Goal: Information Seeking & Learning: Learn about a topic

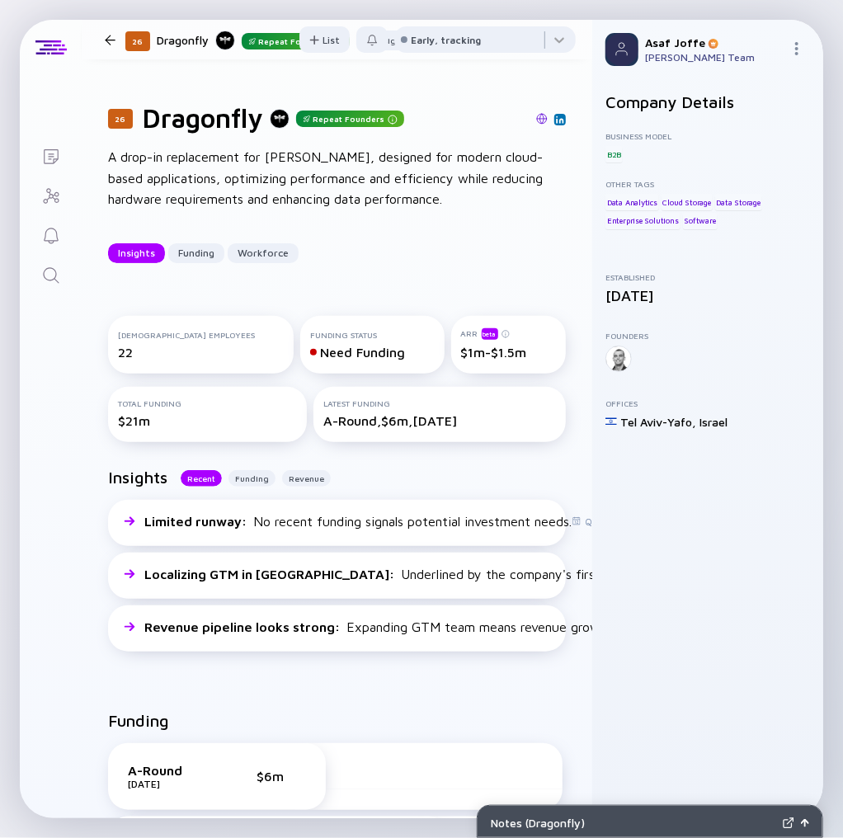
scroll to position [2432, 0]
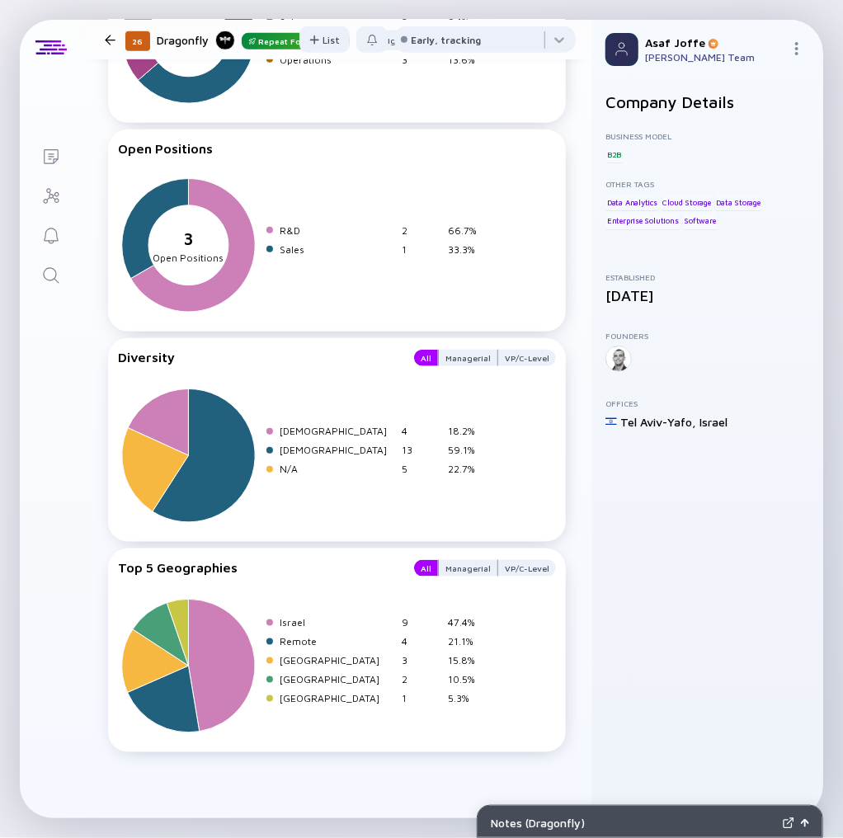
click at [59, 276] on icon "Search" at bounding box center [51, 275] width 20 height 20
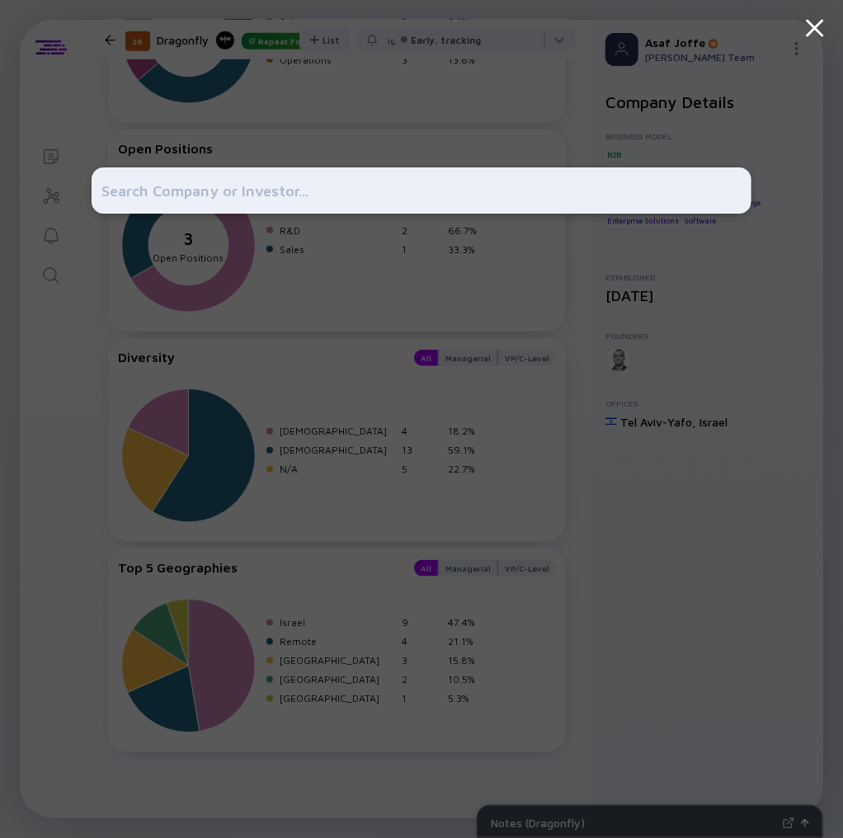
type input "D"
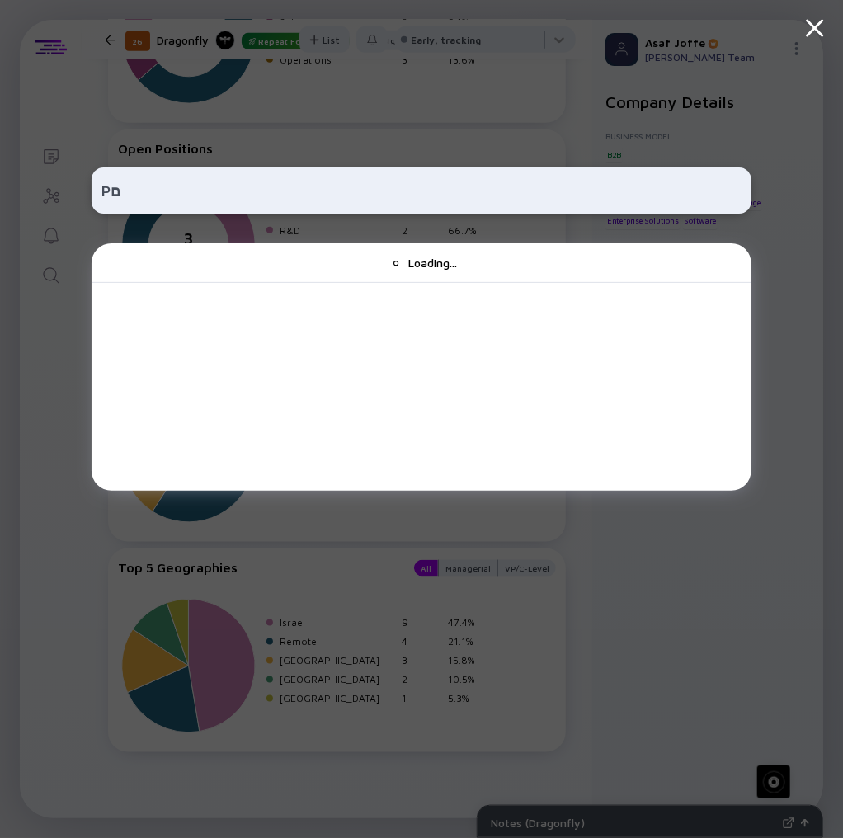
type input "P"
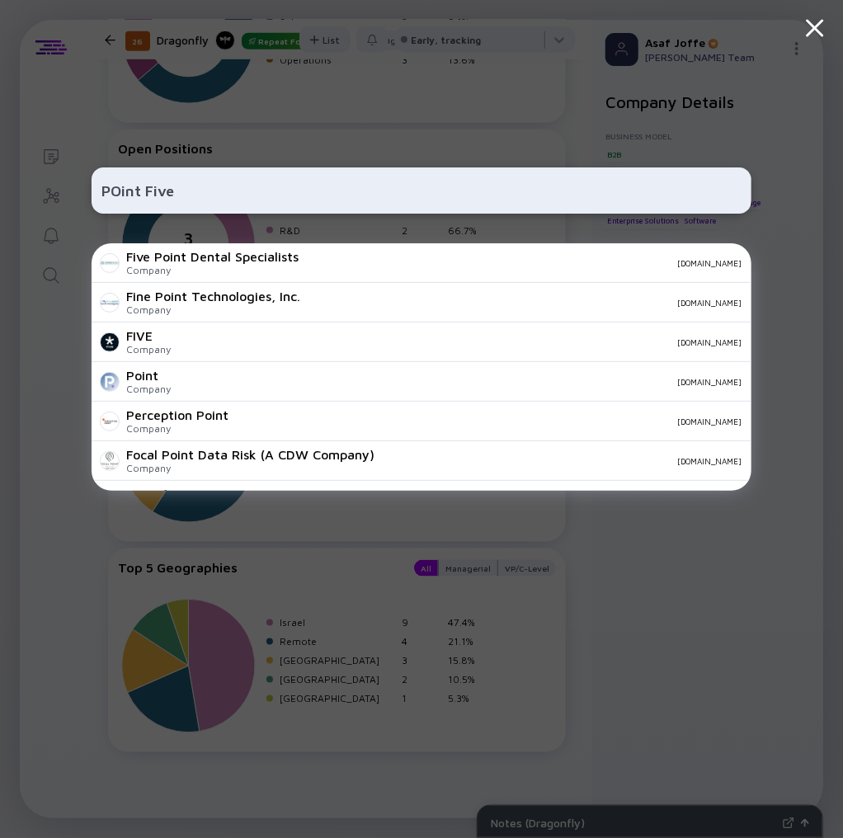
click at [145, 192] on input "POint Five" at bounding box center [421, 191] width 640 height 30
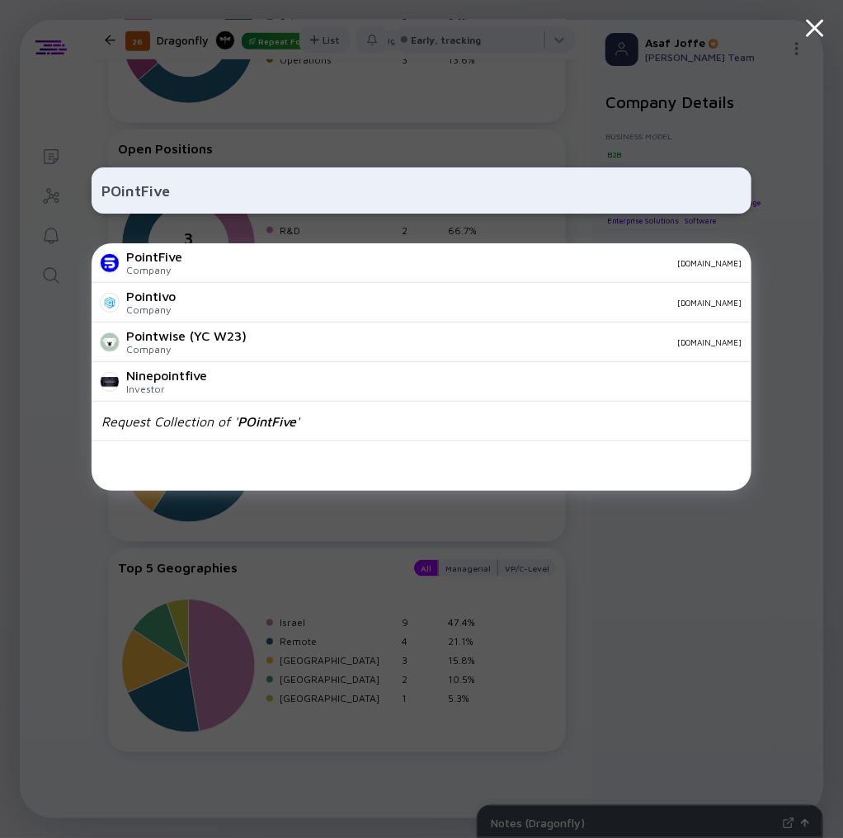
type input "POintFive"
click at [196, 275] on div "PointFive Company [DOMAIN_NAME]" at bounding box center [422, 263] width 660 height 40
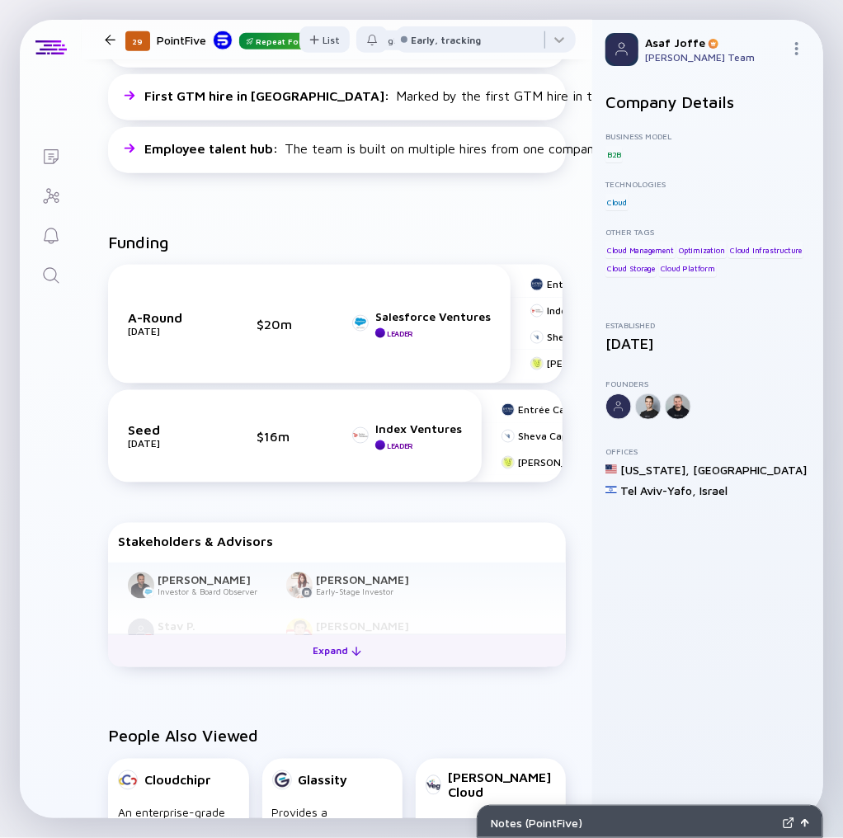
scroll to position [594, 0]
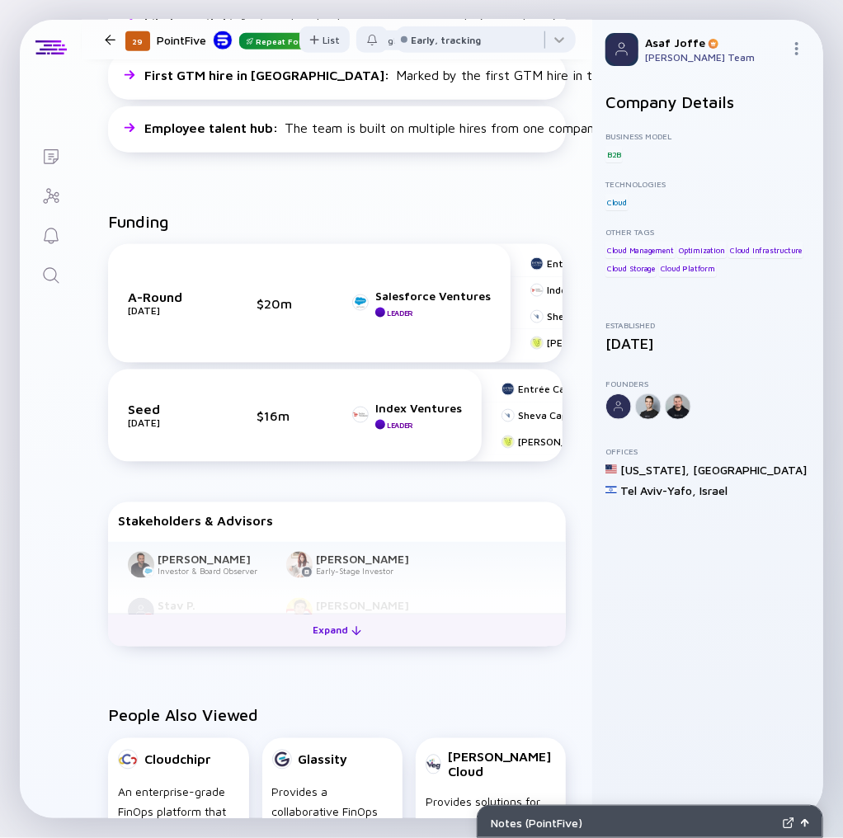
click at [366, 634] on button "Expand" at bounding box center [337, 629] width 458 height 33
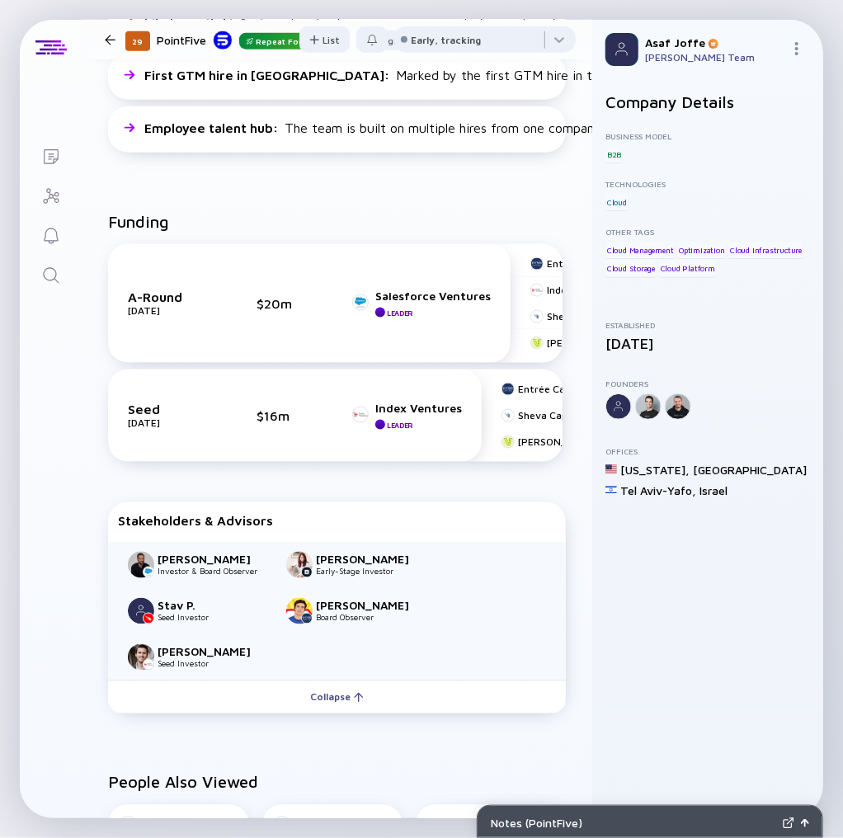
click at [49, 263] on link "Search" at bounding box center [51, 274] width 62 height 40
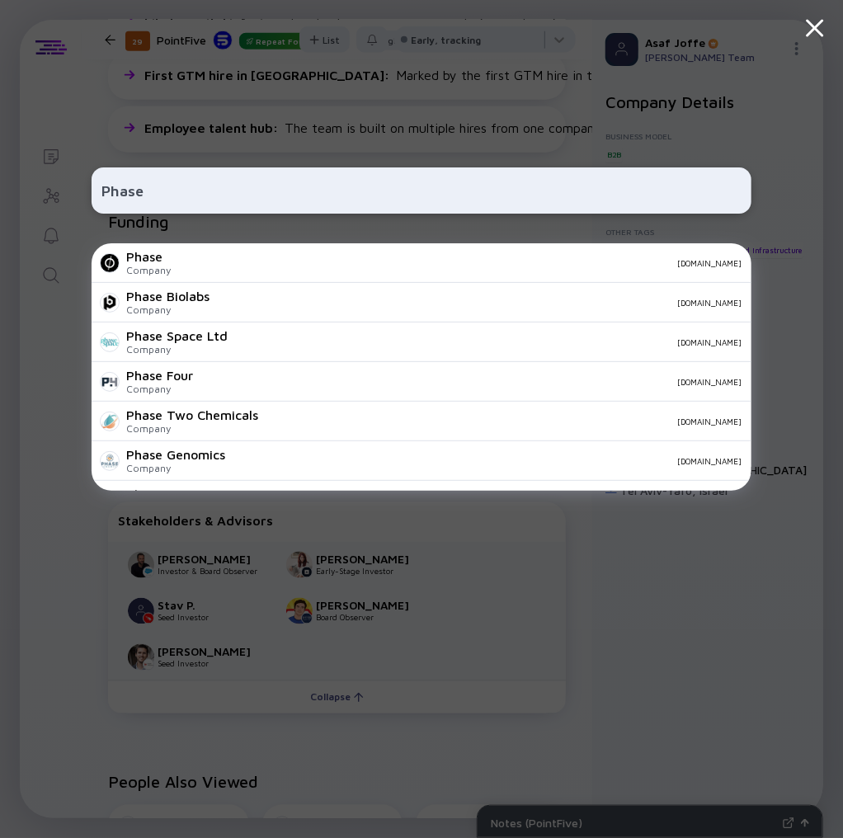
type input "PhaseV"
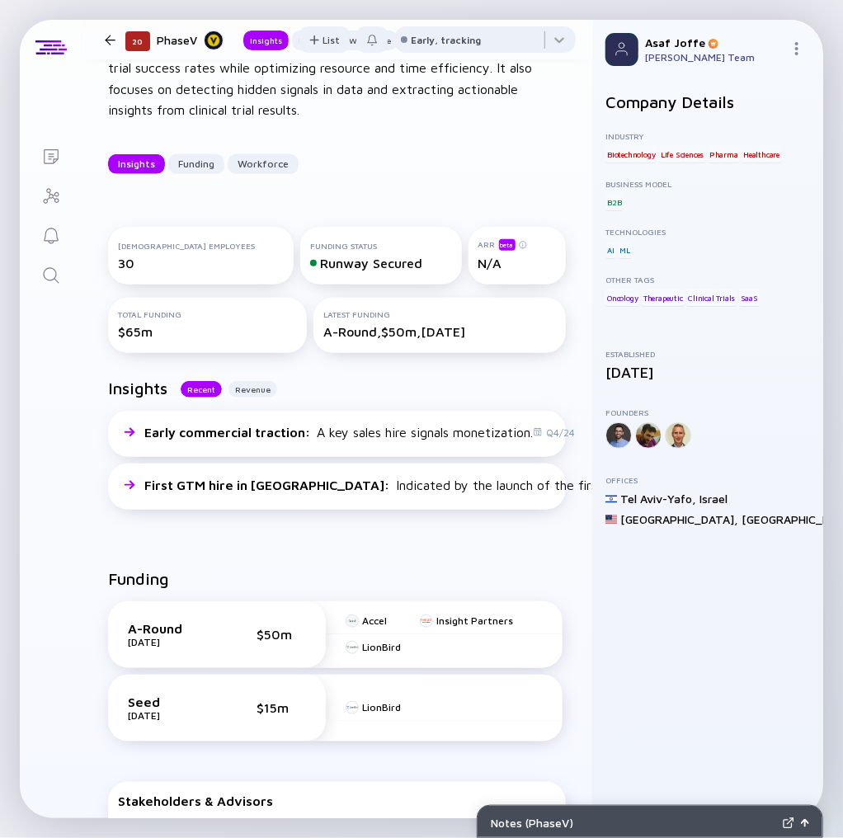
scroll to position [132, 0]
click at [416, 162] on div "Insights Funding Workforce" at bounding box center [337, 163] width 458 height 20
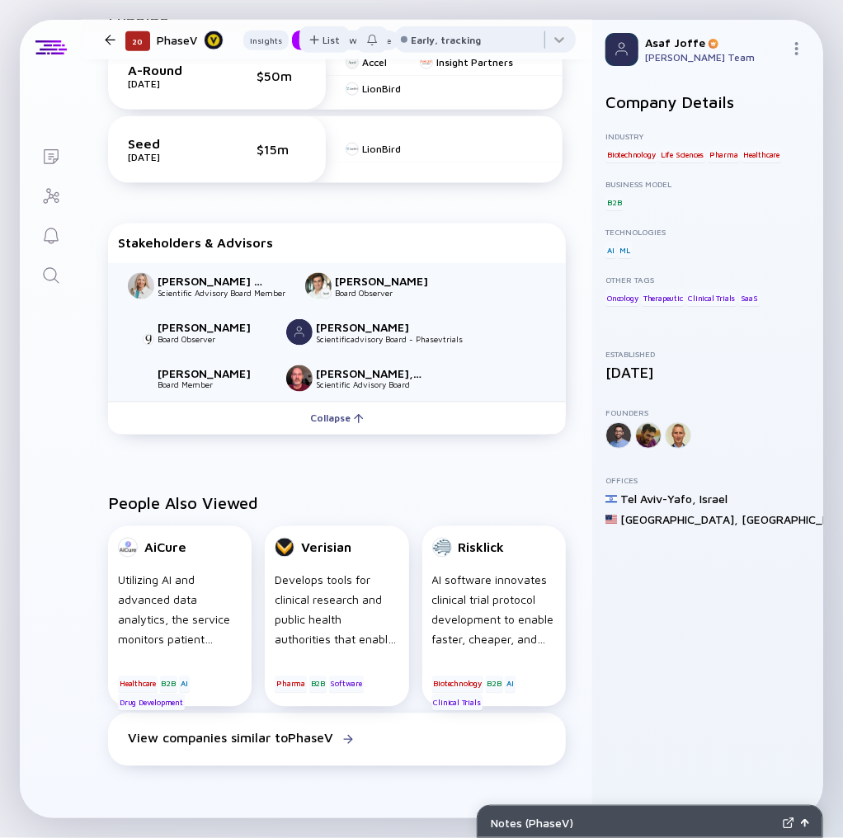
scroll to position [689, 0]
click at [55, 279] on icon "Search" at bounding box center [51, 275] width 16 height 16
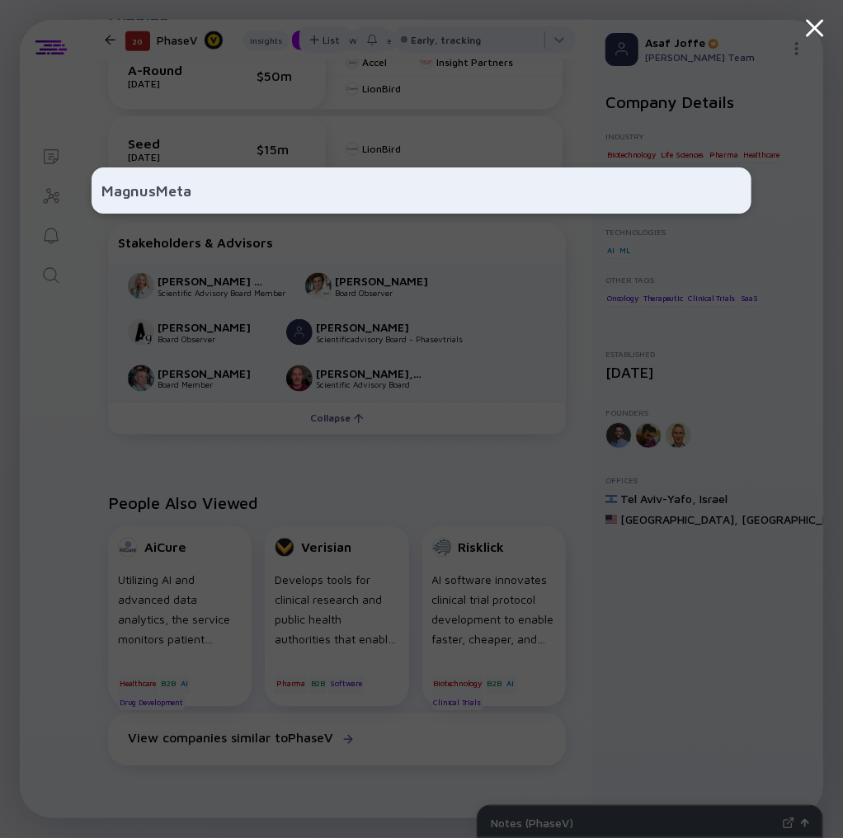
type input "MagnusMetal"
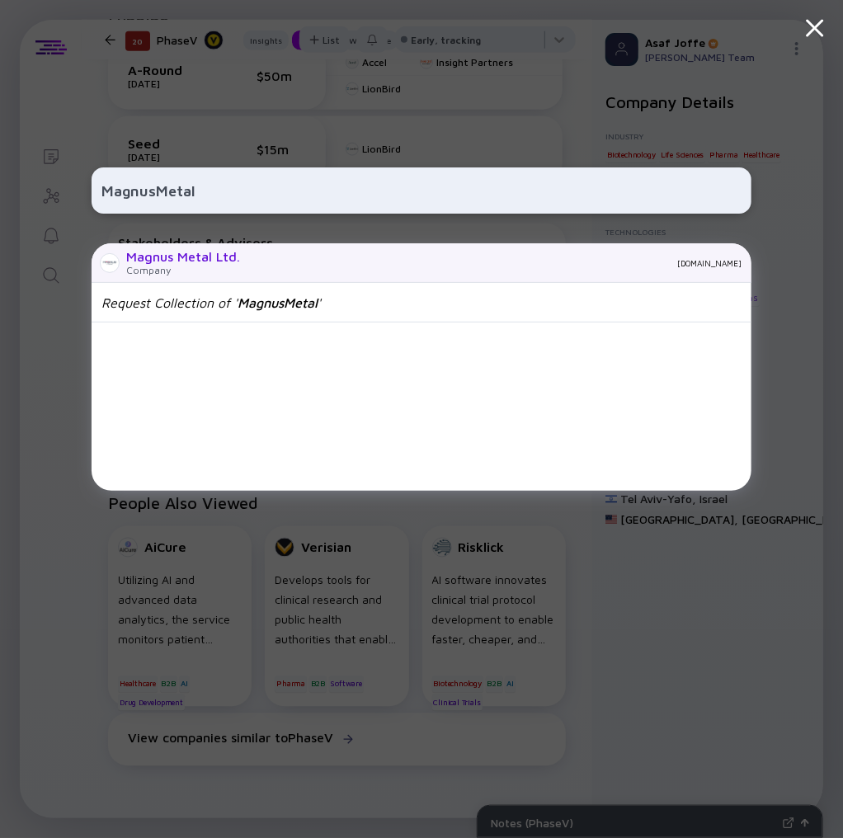
click at [232, 267] on div "Company" at bounding box center [183, 270] width 114 height 12
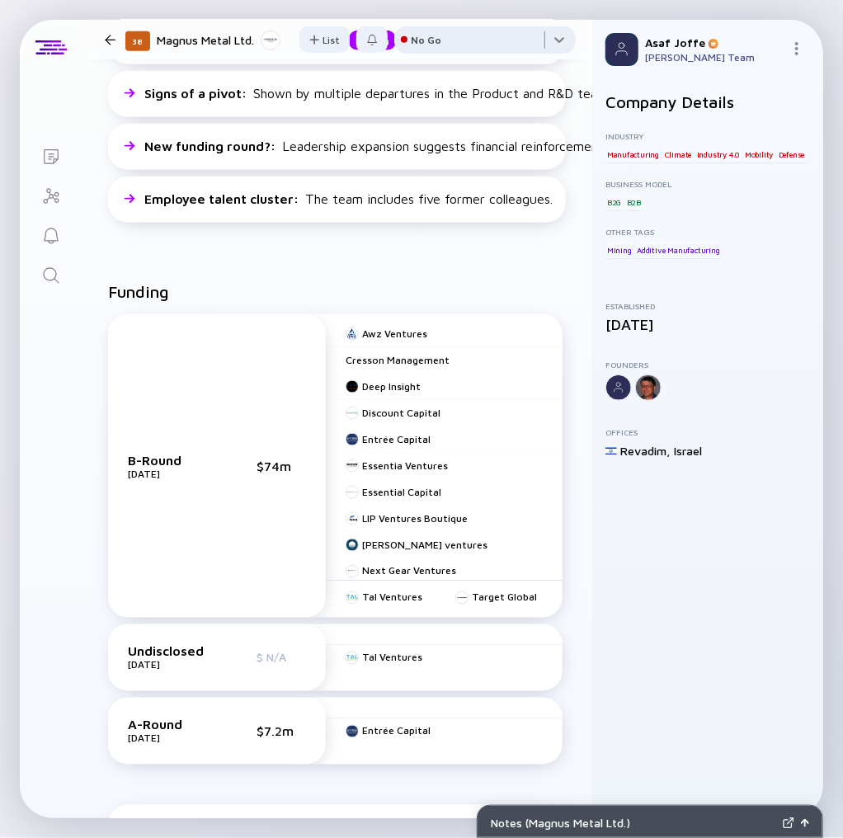
scroll to position [396, 0]
